Goal: Information Seeking & Learning: Check status

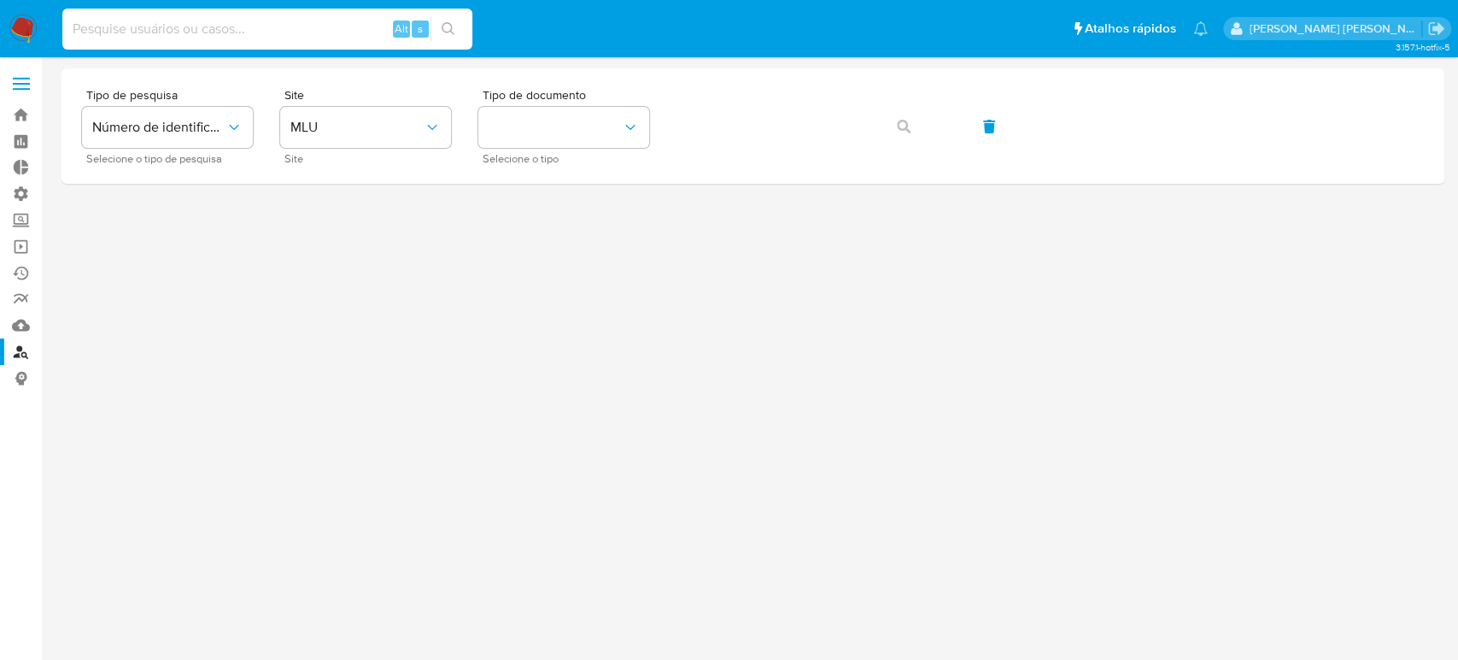
click at [249, 35] on input at bounding box center [267, 29] width 410 height 22
paste input "1706936163"
type input "1706936163"
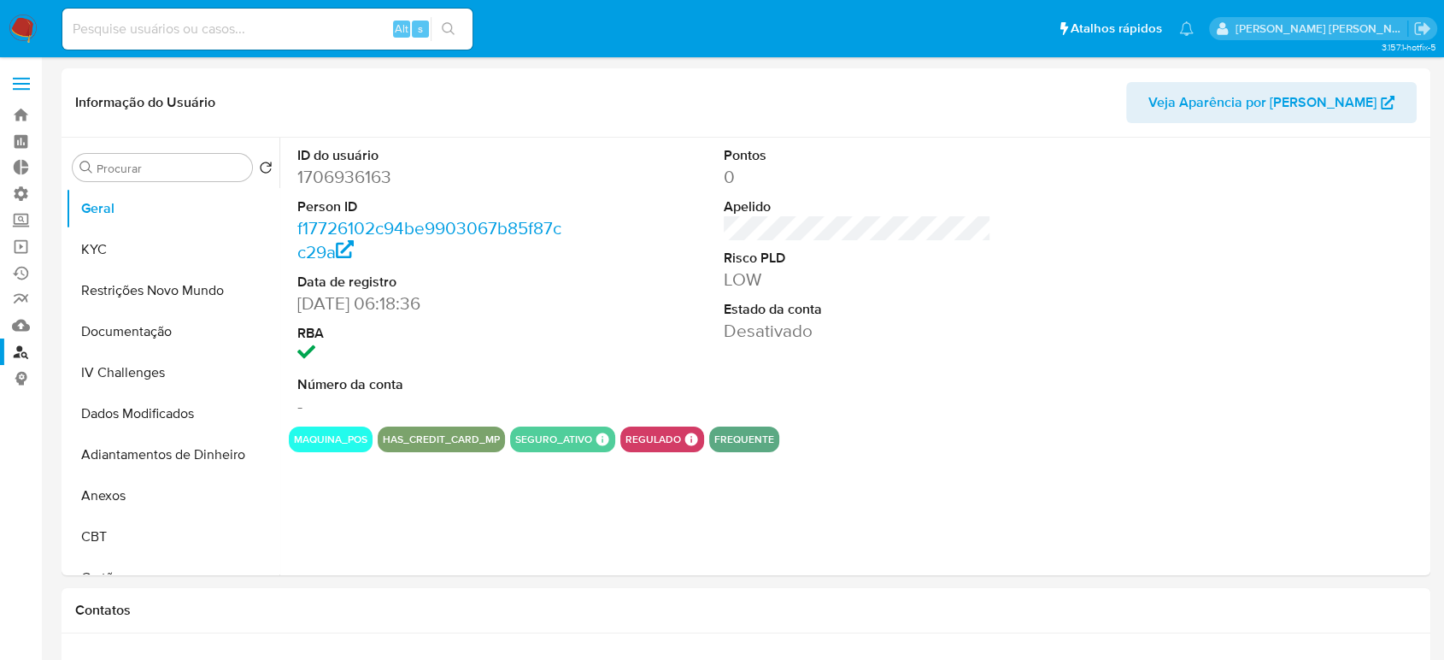
select select "10"
click at [124, 273] on button "Restrições Novo Mundo" at bounding box center [166, 290] width 200 height 41
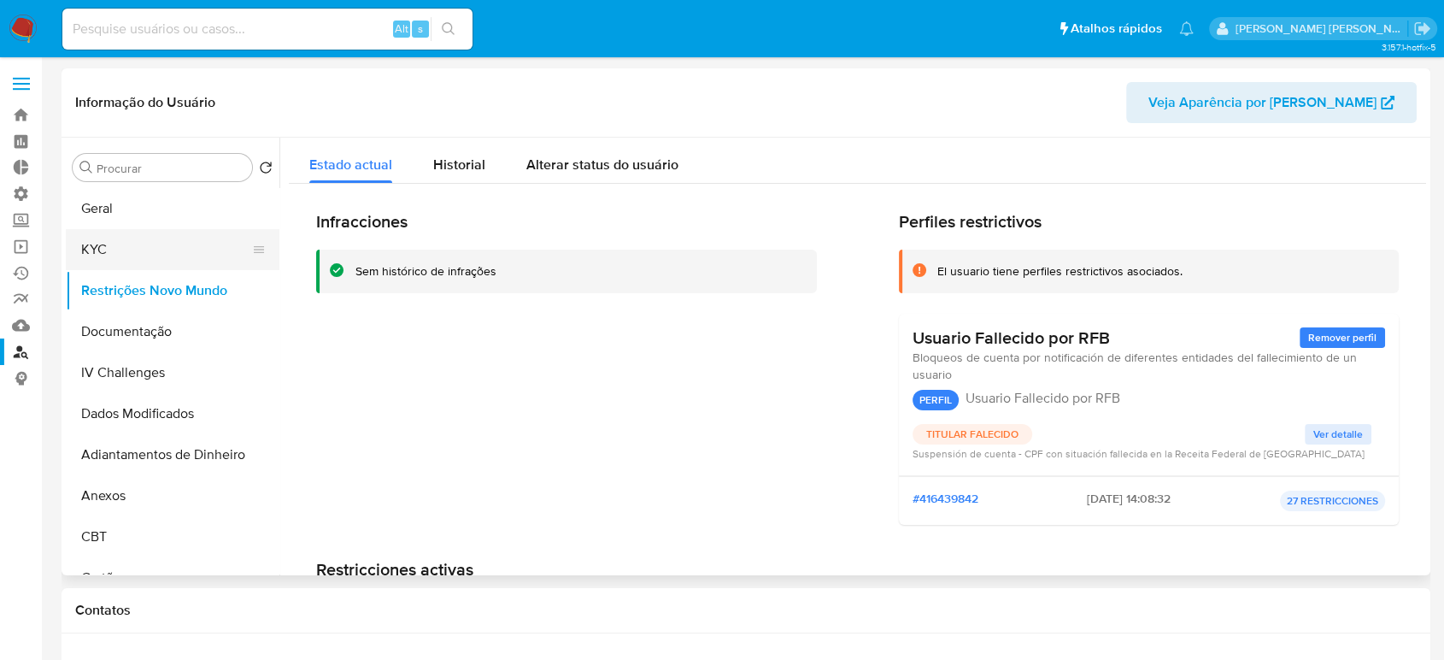
click at [115, 250] on button "KYC" at bounding box center [166, 249] width 200 height 41
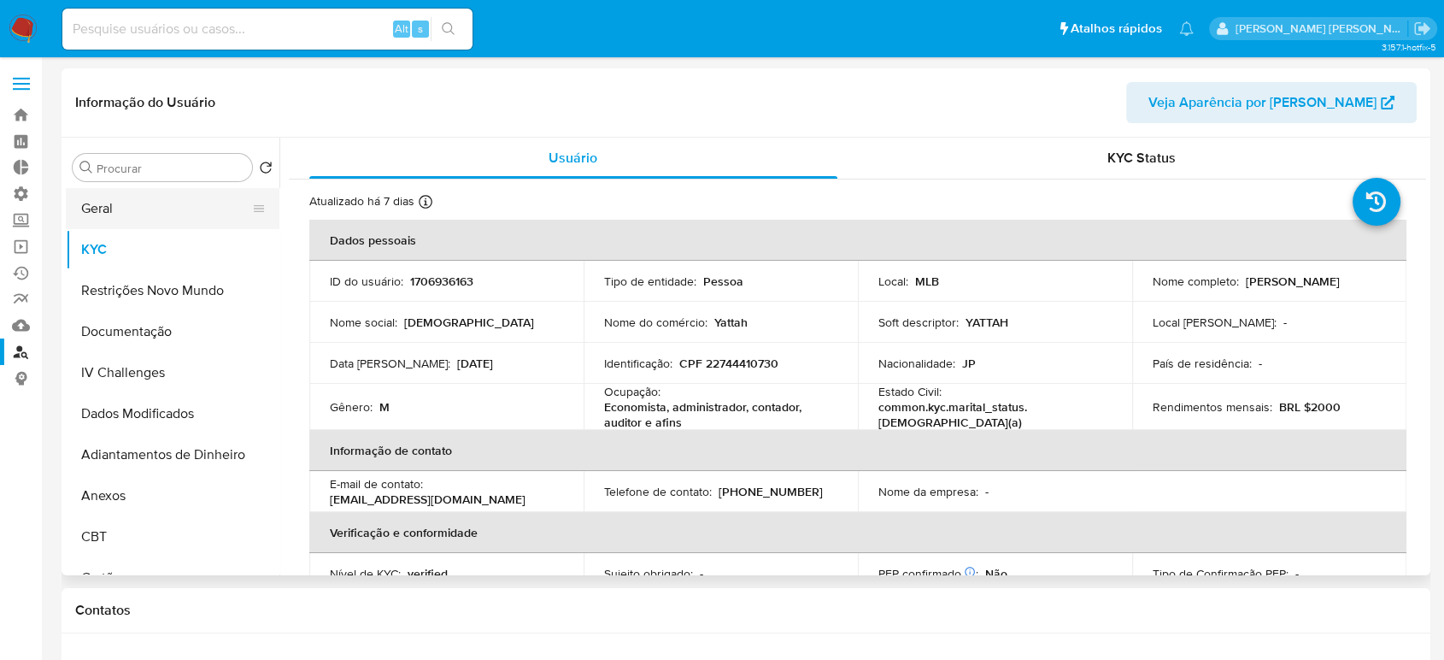
click at [116, 211] on button "Geral" at bounding box center [166, 208] width 200 height 41
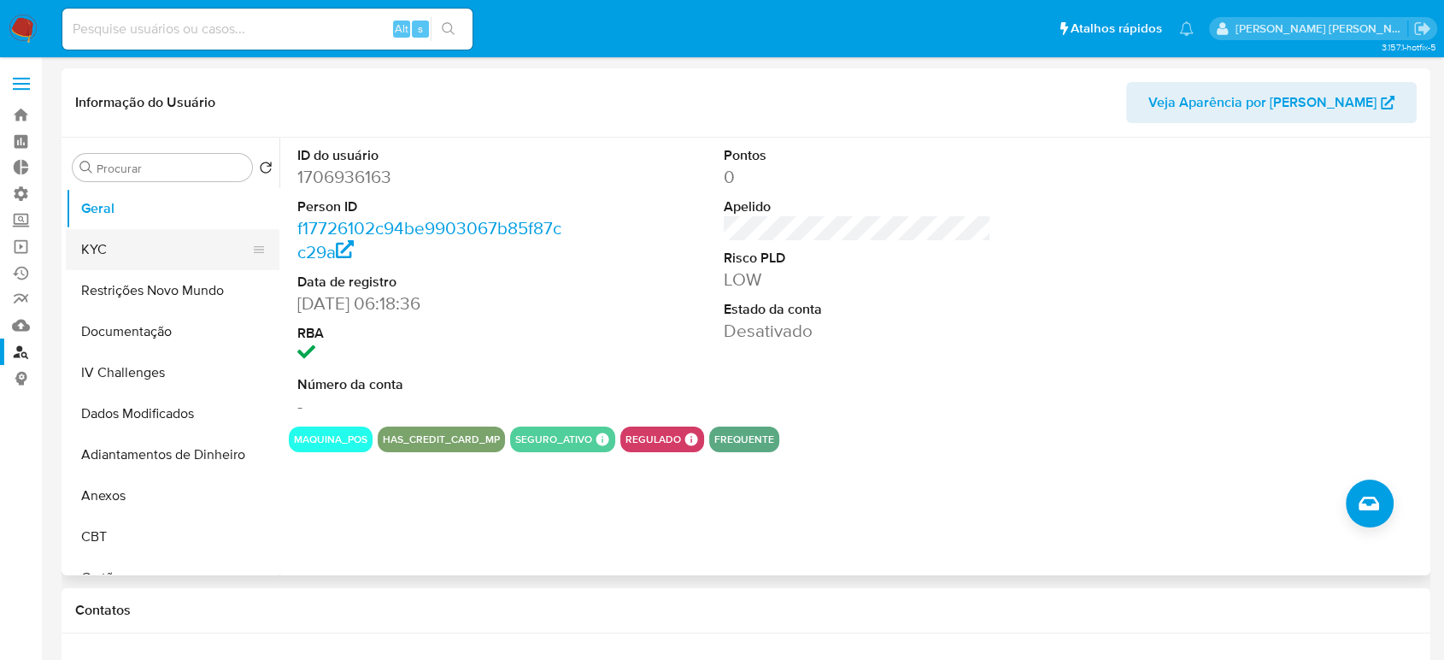
click at [147, 248] on button "KYC" at bounding box center [166, 249] width 200 height 41
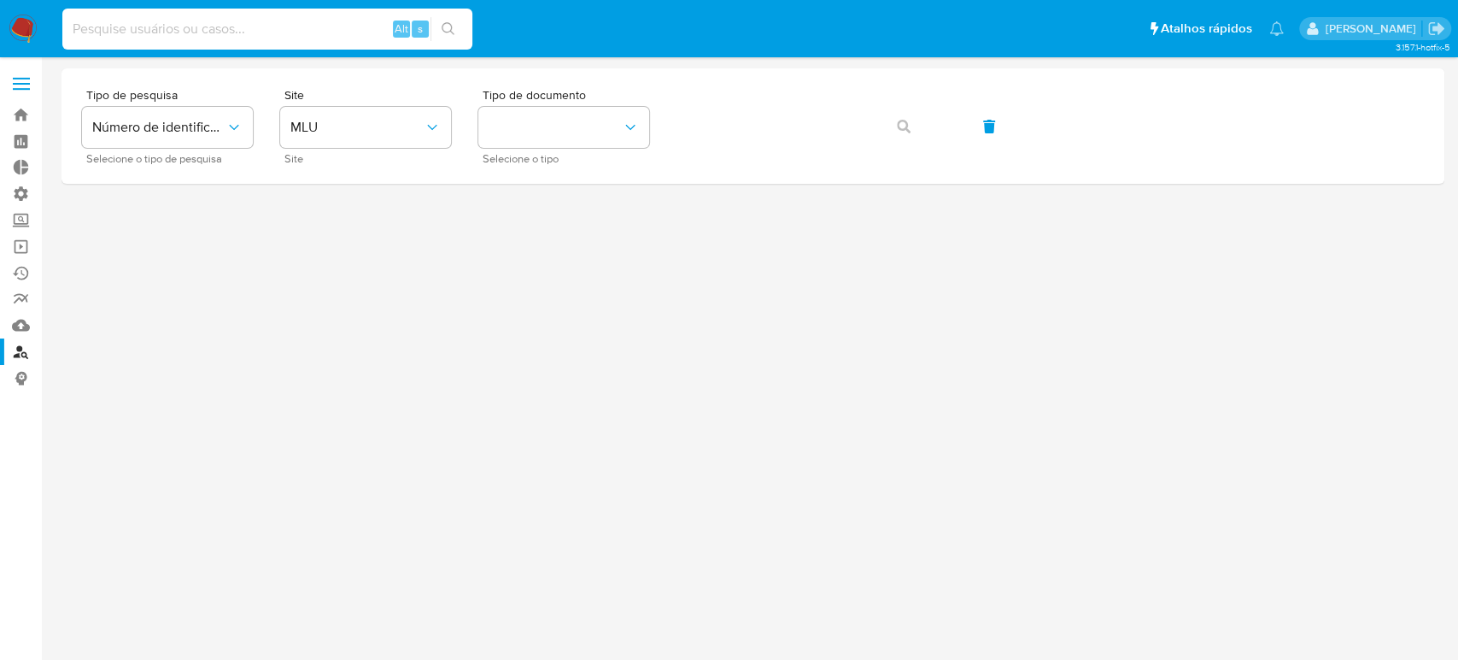
click at [202, 31] on input at bounding box center [267, 29] width 410 height 22
paste input "715947419"
type input "715947419"
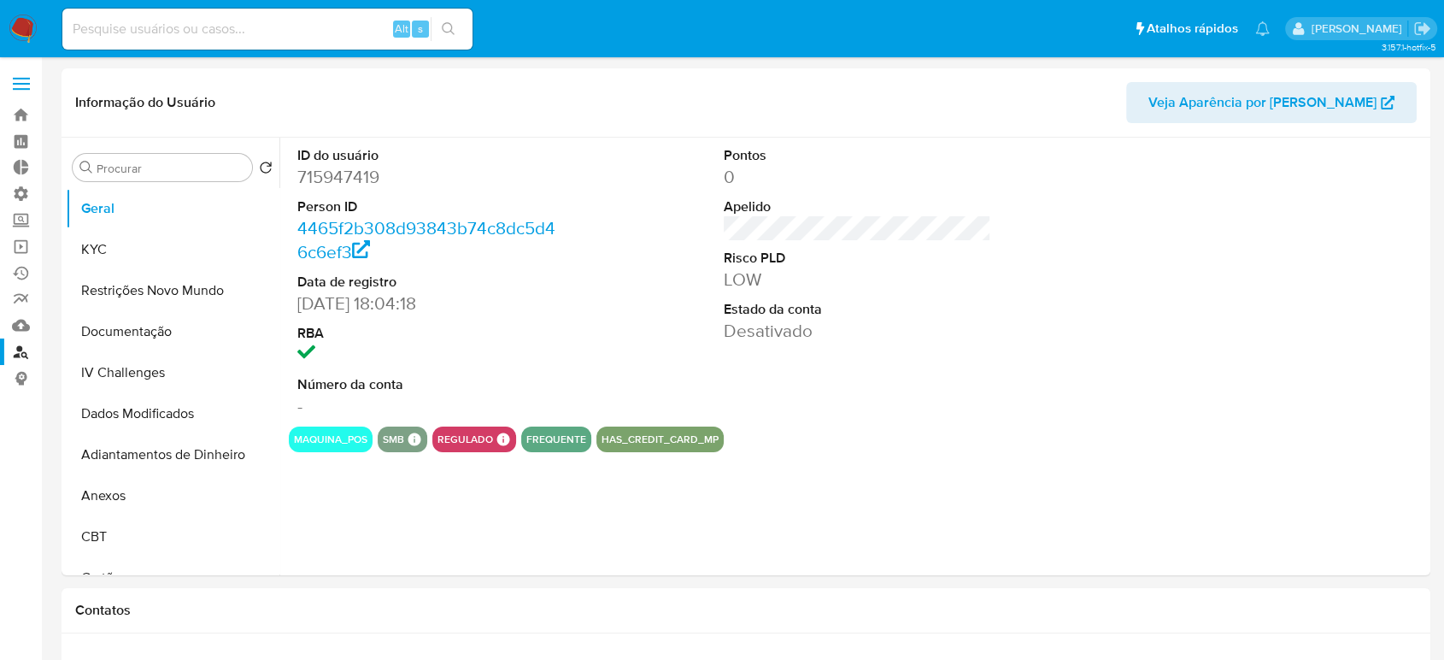
select select "10"
click at [150, 293] on button "Restrições Novo Mundo" at bounding box center [166, 290] width 200 height 41
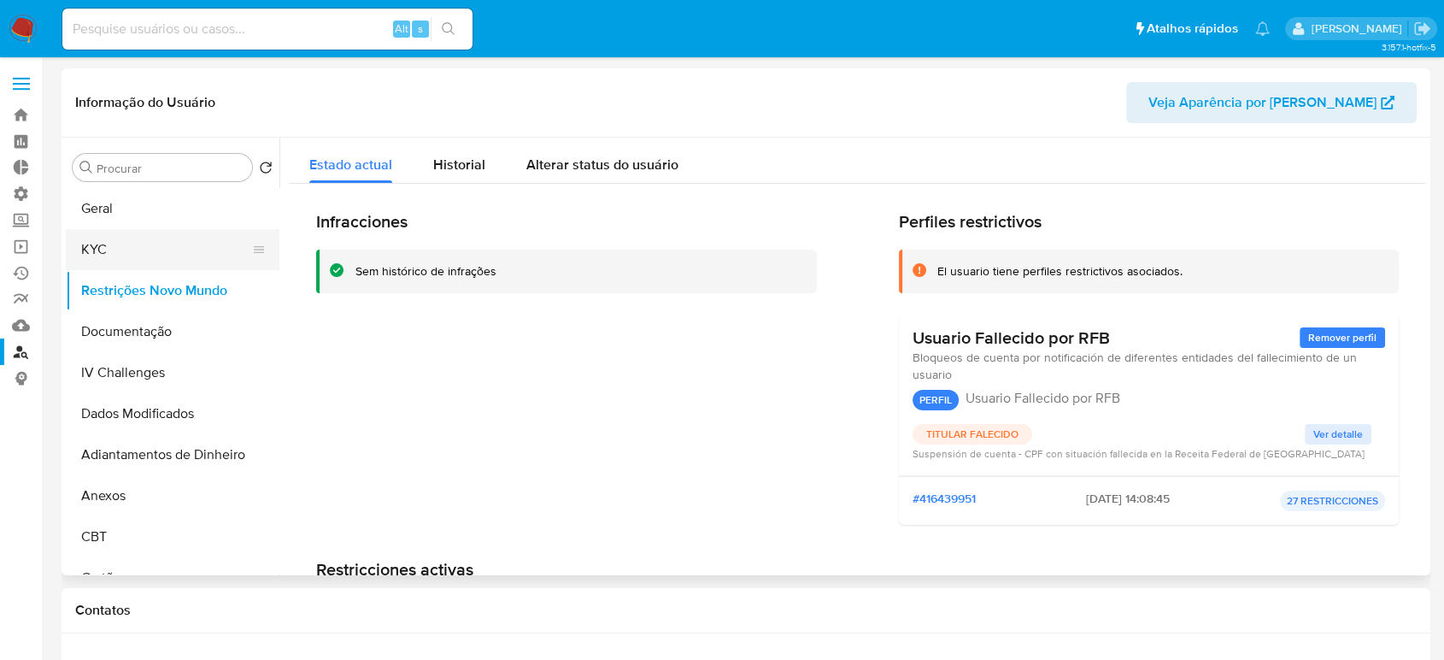
click at [136, 255] on button "KYC" at bounding box center [166, 249] width 200 height 41
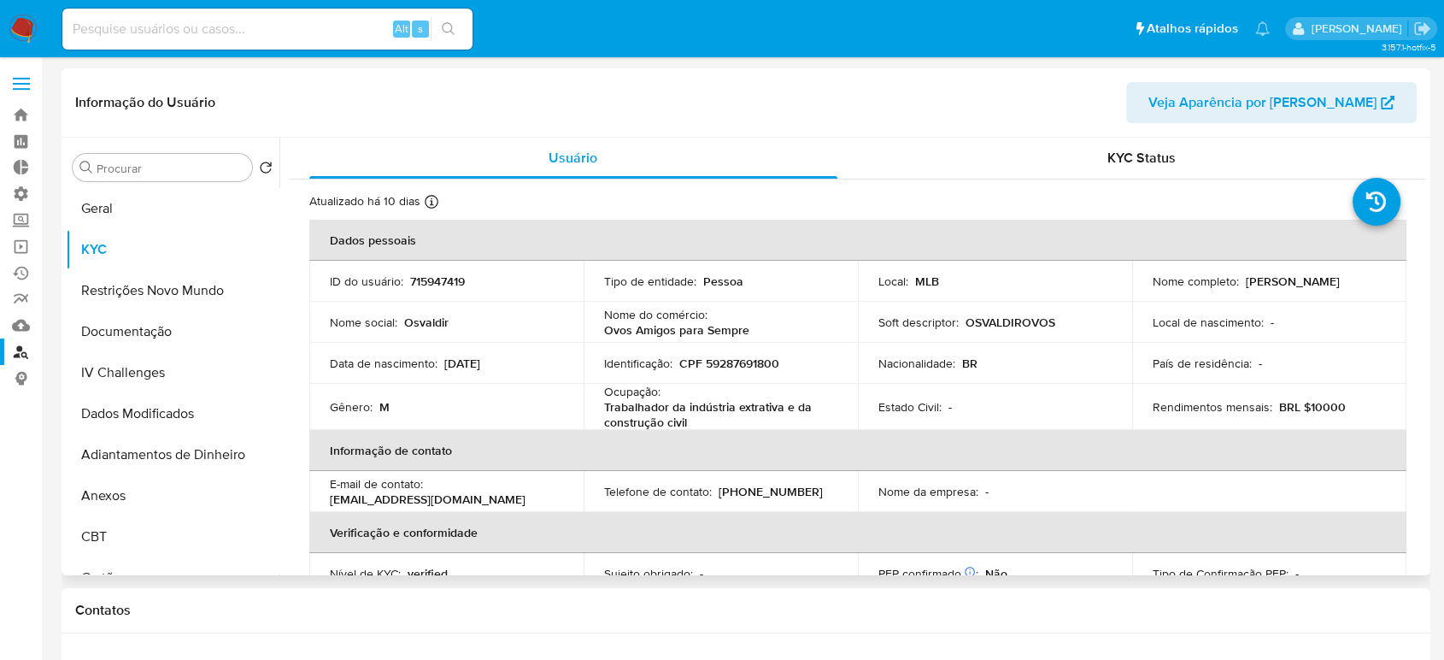
click at [446, 280] on p "715947419" at bounding box center [437, 280] width 55 height 15
copy p "715947419"
click at [132, 277] on button "Restrições Novo Mundo" at bounding box center [166, 290] width 200 height 41
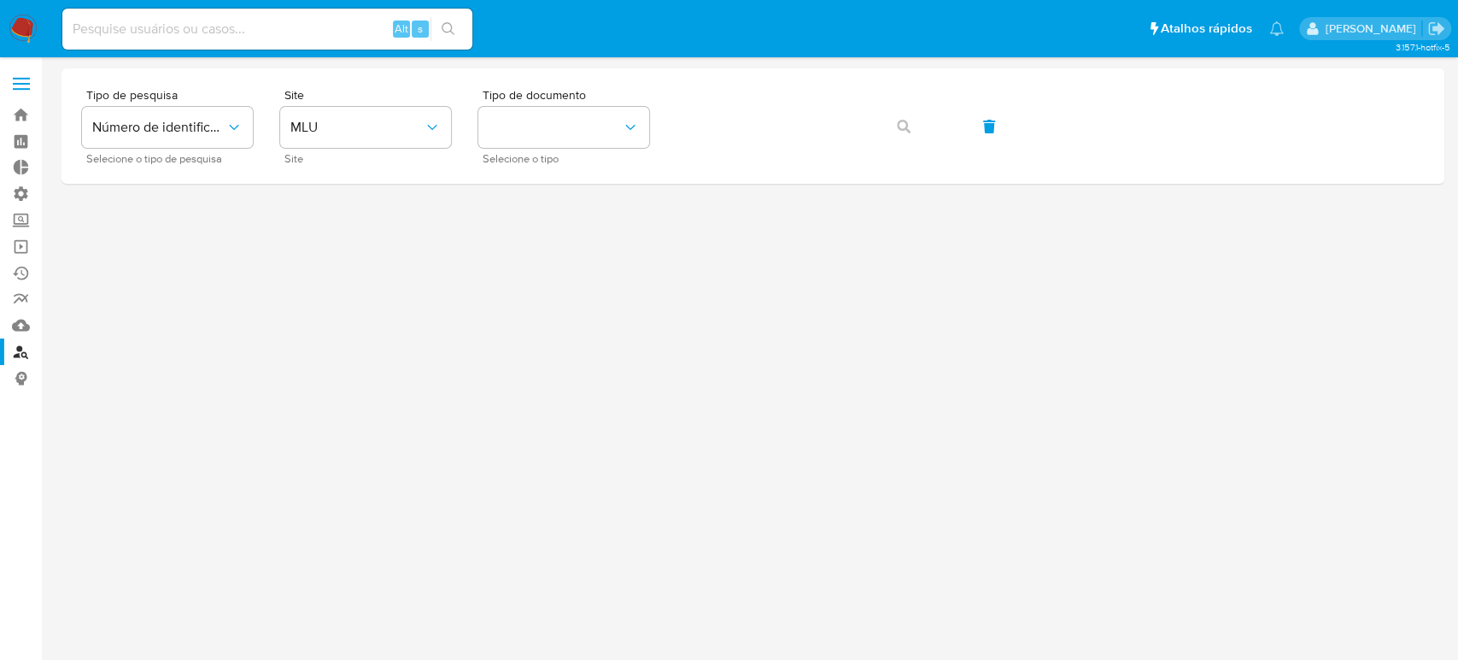
click at [204, 19] on input at bounding box center [267, 29] width 410 height 22
paste input "1667269322"
type input "1667269322"
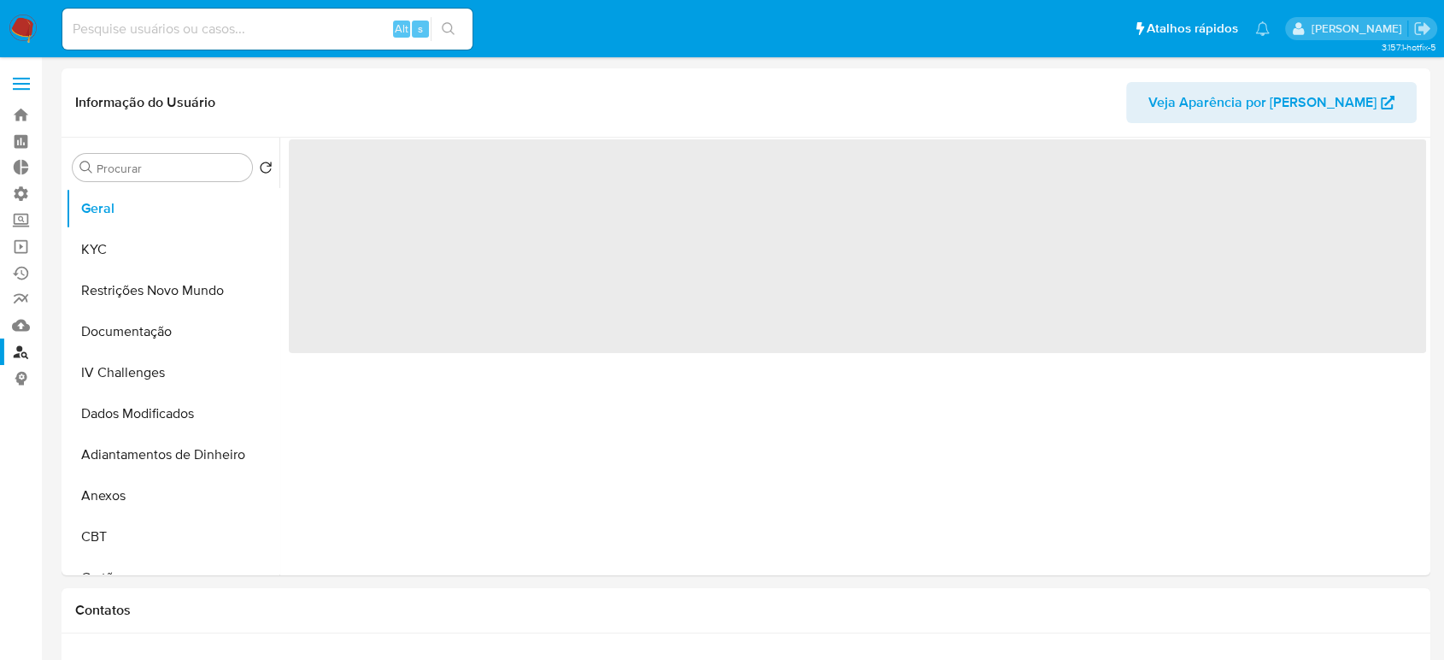
select select "10"
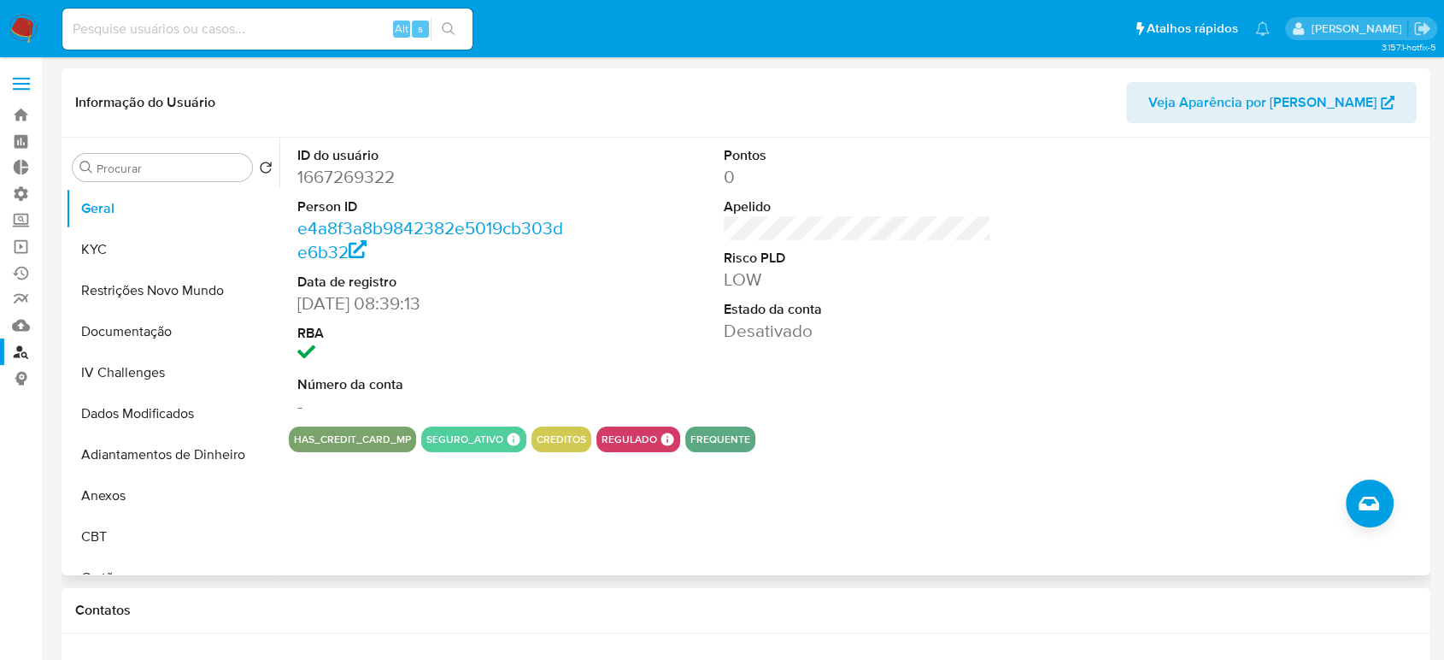
click at [313, 183] on dd "1667269322" at bounding box center [430, 177] width 267 height 24
copy dd "1667269322"
click at [143, 292] on button "Restrições Novo Mundo" at bounding box center [166, 290] width 200 height 41
